Goal: Information Seeking & Learning: Understand process/instructions

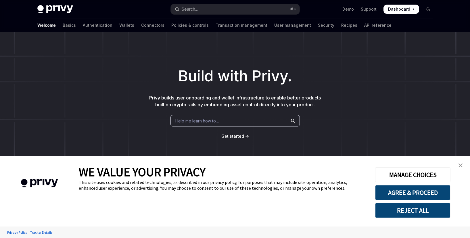
click at [463, 161] on link "close banner" at bounding box center [459, 164] width 11 height 11
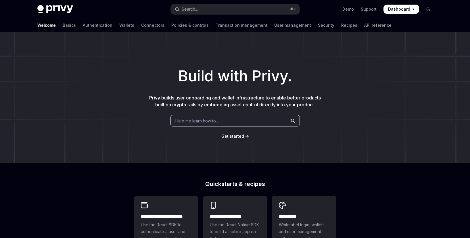
click at [209, 119] on span "Help me learn how to…" at bounding box center [197, 121] width 44 height 6
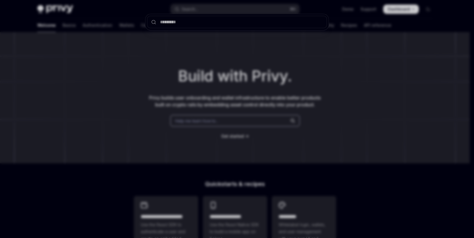
click at [429, 115] on div at bounding box center [237, 119] width 474 height 238
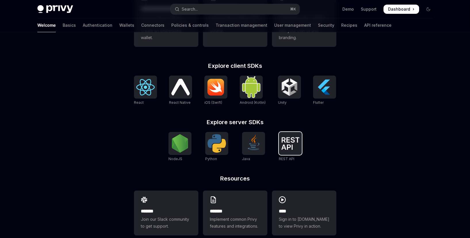
scroll to position [210, 0]
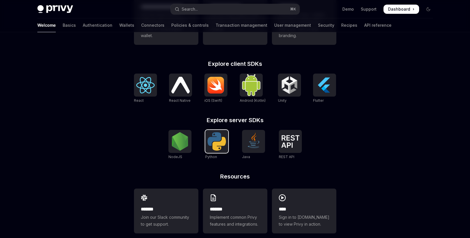
click at [215, 145] on img at bounding box center [216, 141] width 18 height 18
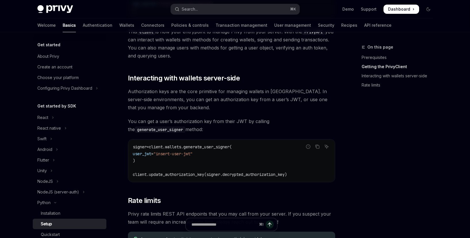
scroll to position [184, 0]
click at [140, 145] on span "signer" at bounding box center [140, 146] width 14 height 5
click at [195, 167] on code "signer = client.wallets.generate_user_signer( user_jwt = "insert-user-jwt" ) cl…" at bounding box center [231, 160] width 197 height 34
click at [168, 174] on span "client.update_authorization_key(signer.decrypted_authorization_key)" at bounding box center [210, 173] width 154 height 5
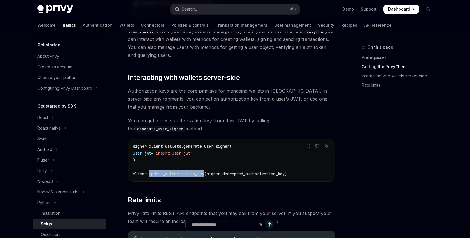
click at [168, 174] on span "client.update_authorization_key(signer.decrypted_authorization_key)" at bounding box center [210, 173] width 154 height 5
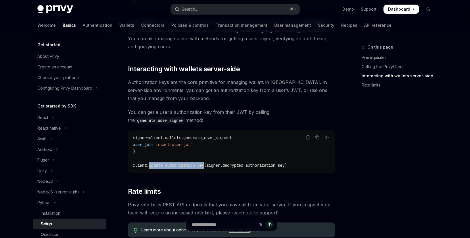
scroll to position [226, 0]
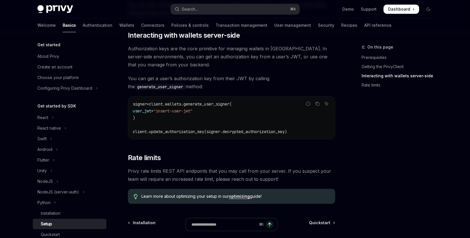
click at [140, 130] on span "client.update_authorization_key(signer.decrypted_authorization_key)" at bounding box center [210, 131] width 154 height 5
click at [171, 133] on span "client.update_authorization_key(signer.decrypted_authorization_key)" at bounding box center [210, 131] width 154 height 5
click at [217, 132] on span "client.update_authorization_key(signer.decrypted_authorization_key)" at bounding box center [210, 131] width 154 height 5
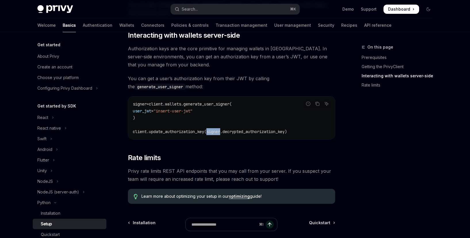
click at [217, 132] on span "client.update_authorization_key(signer.decrypted_authorization_key)" at bounding box center [210, 131] width 154 height 5
click at [243, 132] on span "client.update_authorization_key(signer.decrypted_authorization_key)" at bounding box center [210, 131] width 154 height 5
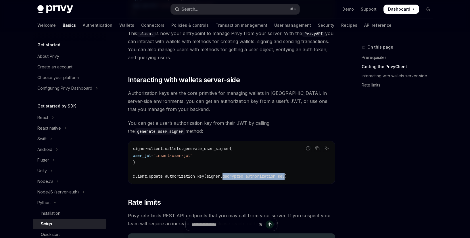
scroll to position [185, 0]
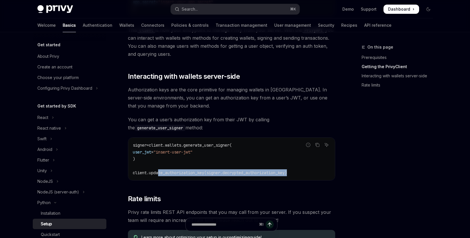
drag, startPoint x: 160, startPoint y: 173, endPoint x: 205, endPoint y: 179, distance: 45.1
click at [205, 179] on div "signer = client.wallets.generate_user_signer( user_jwt = "insert-user-jwt" ) cl…" at bounding box center [231, 159] width 206 height 43
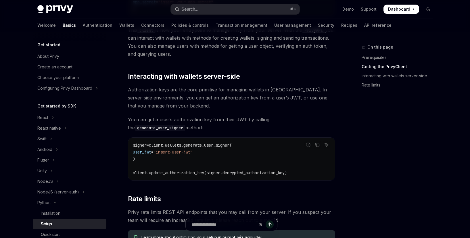
drag, startPoint x: 205, startPoint y: 179, endPoint x: 205, endPoint y: 175, distance: 3.2
click at [205, 177] on div "signer = client.wallets.generate_user_signer( user_jwt = "insert-user-jwt" ) cl…" at bounding box center [231, 159] width 206 height 43
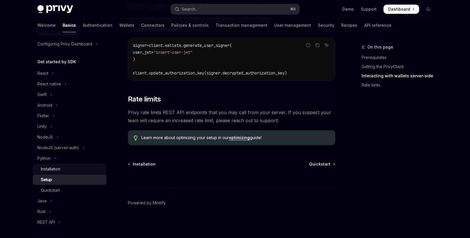
scroll to position [47, 0]
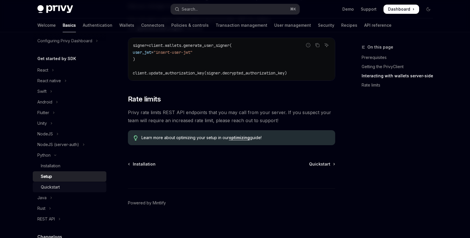
click at [57, 188] on div "Quickstart" at bounding box center [50, 186] width 19 height 7
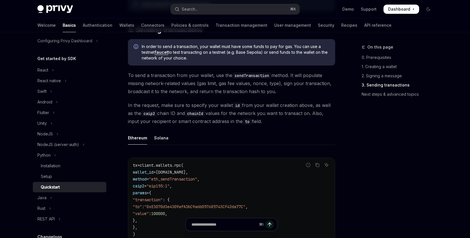
scroll to position [447, 0]
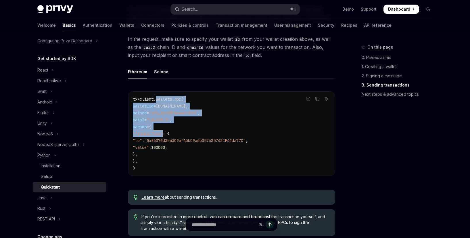
drag, startPoint x: 160, startPoint y: 99, endPoint x: 163, endPoint y: 137, distance: 38.0
click at [163, 136] on code "tx = client.wallets.rpc( wallet_id = wallet.id, method = "eth_sendTransaction" …" at bounding box center [231, 134] width 197 height 76
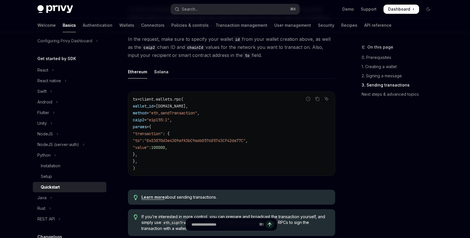
click at [163, 137] on code "tx = client.wallets.rpc( wallet_id = wallet.id, method = "eth_sendTransaction" …" at bounding box center [231, 134] width 197 height 76
click at [167, 153] on code "tx = client.wallets.rpc( wallet_id = wallet.id, method = "eth_sendTransaction" …" at bounding box center [231, 134] width 197 height 76
drag, startPoint x: 168, startPoint y: 162, endPoint x: 122, endPoint y: 66, distance: 106.6
click at [122, 66] on div "Python Quickstart OpenAI Open in ChatGPT Learn how to authenticate users, creat…" at bounding box center [177, 8] width 317 height 822
click at [190, 136] on code "tx = client.wallets.rpc( wallet_id = wallet.id, method = "eth_sendTransaction" …" at bounding box center [231, 134] width 197 height 76
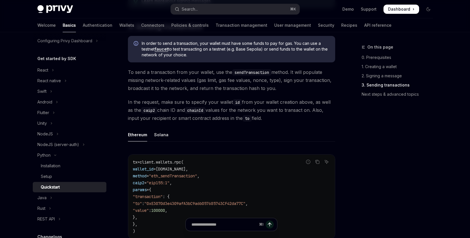
scroll to position [384, 0]
click at [161, 134] on div "Solana" at bounding box center [161, 134] width 14 height 13
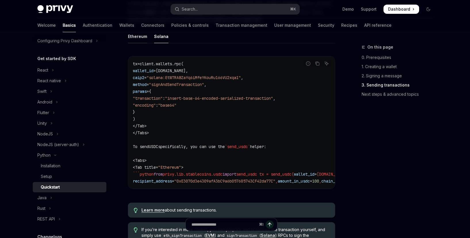
click at [140, 40] on div "Ethereum" at bounding box center [137, 36] width 19 height 13
type textarea "*"
